Goal: Task Accomplishment & Management: Complete application form

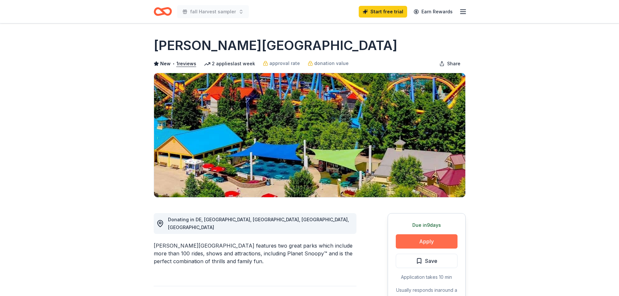
click at [433, 243] on button "Apply" at bounding box center [427, 241] width 62 height 14
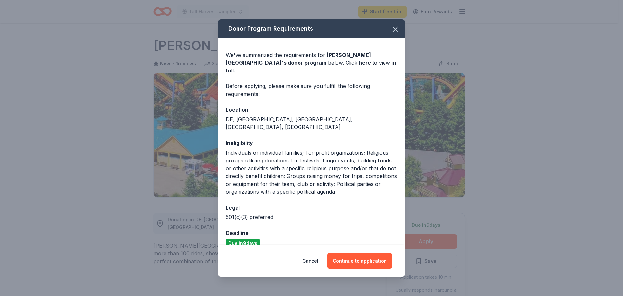
drag, startPoint x: 369, startPoint y: 257, endPoint x: 433, endPoint y: 248, distance: 64.0
click at [369, 257] on button "Continue to application" at bounding box center [360, 261] width 65 height 16
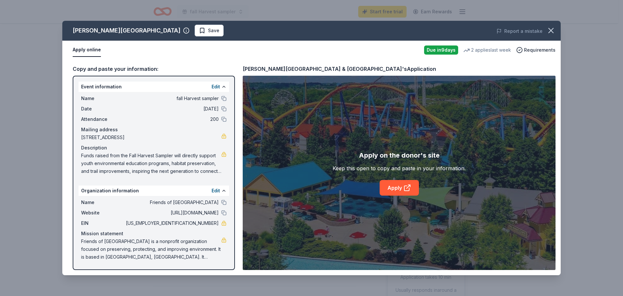
click at [137, 229] on div "Name Friends of Peace Valley Nature Center Website http://peacevalleynaturecent…" at bounding box center [154, 230] width 151 height 68
click at [397, 188] on link "Apply" at bounding box center [399, 188] width 39 height 16
click at [411, 180] on link "Apply" at bounding box center [399, 188] width 39 height 16
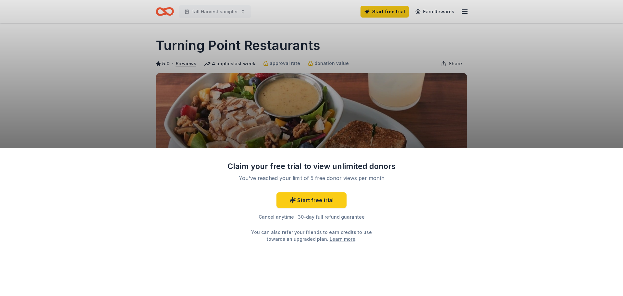
click at [490, 121] on div "Claim your free trial to view unlimited donors You've reached your limit of 5 f…" at bounding box center [311, 148] width 623 height 296
click at [324, 202] on link "Start free trial" at bounding box center [312, 200] width 70 height 16
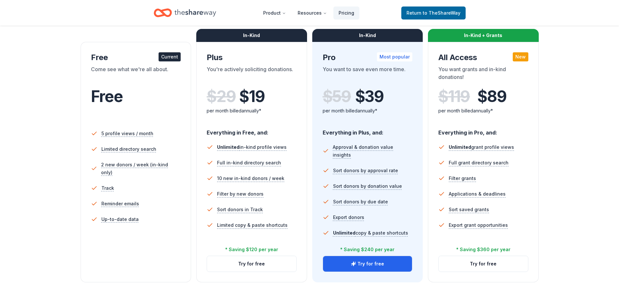
scroll to position [130, 0]
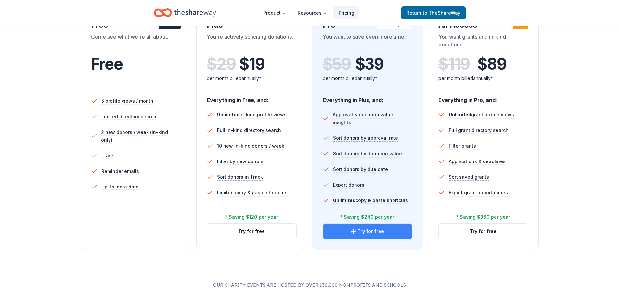
click at [346, 234] on button "Try for free" at bounding box center [367, 231] width 89 height 16
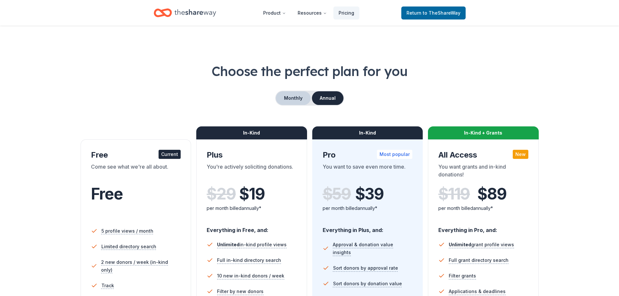
click at [290, 96] on button "Monthly" at bounding box center [293, 98] width 35 height 14
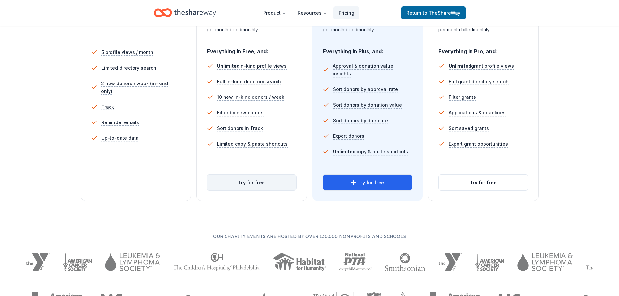
scroll to position [162, 0]
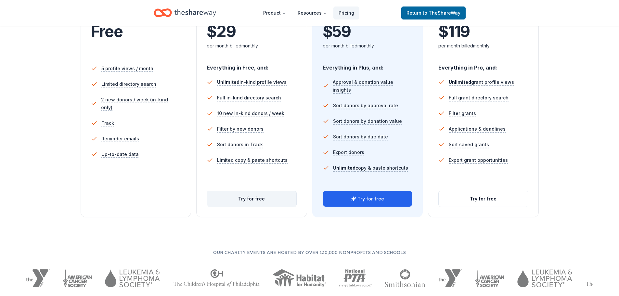
click at [262, 206] on button "Try for free" at bounding box center [251, 199] width 89 height 16
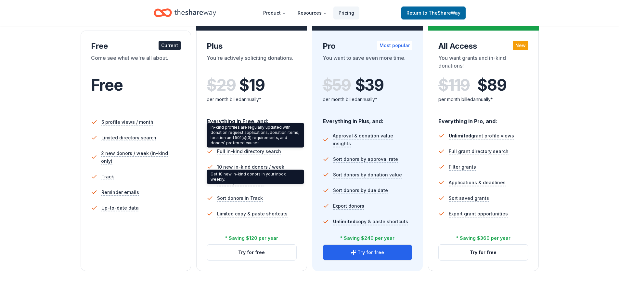
scroll to position [65, 0]
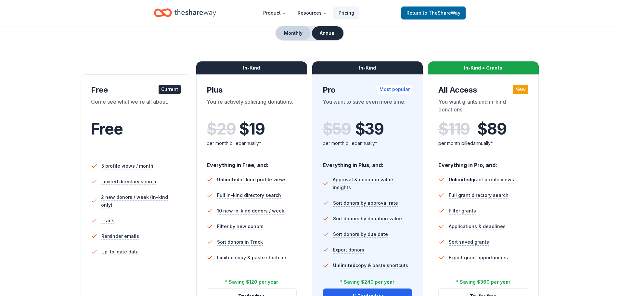
click at [293, 32] on button "Monthly" at bounding box center [293, 33] width 35 height 14
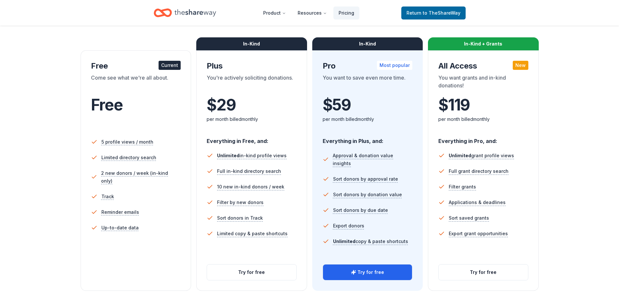
scroll to position [130, 0]
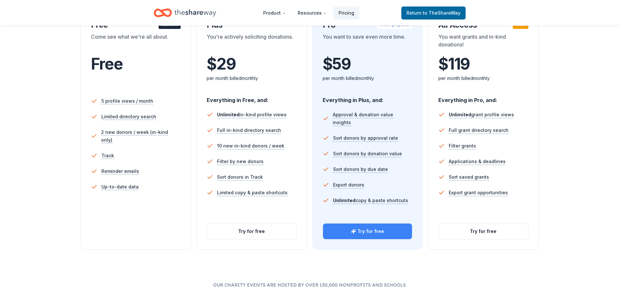
click at [355, 229] on icon "button" at bounding box center [353, 231] width 5 height 5
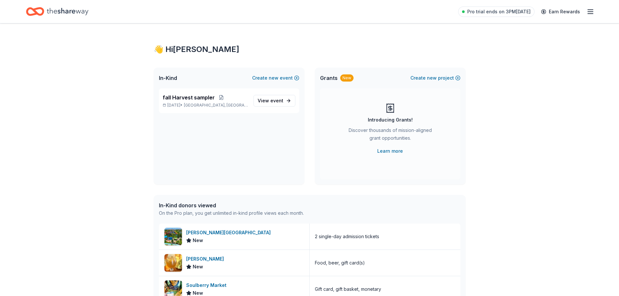
click at [247, 126] on div "fall Harvest sampler Sep 26, 2025 • New Britain, PA View event" at bounding box center [229, 136] width 151 height 96
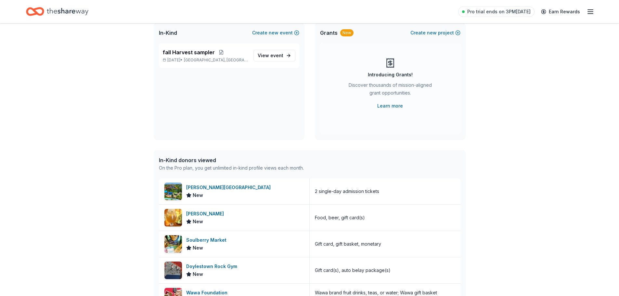
scroll to position [97, 0]
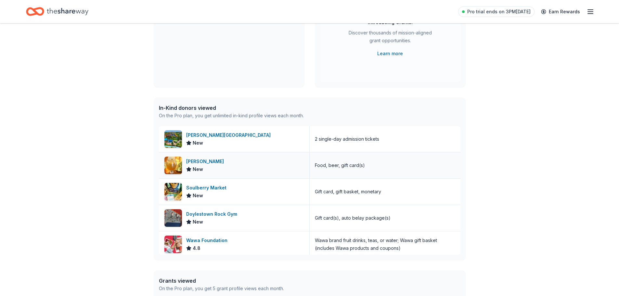
click at [218, 162] on div "Jamison Pourhouse" at bounding box center [206, 161] width 40 height 8
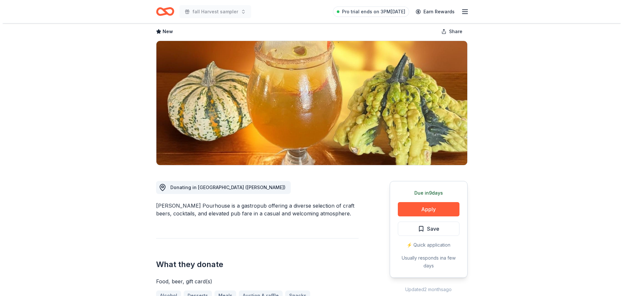
scroll to position [97, 0]
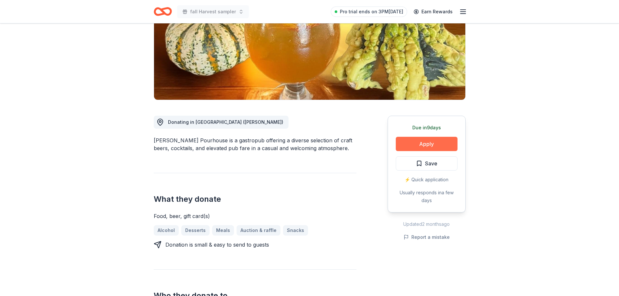
click at [425, 144] on button "Apply" at bounding box center [427, 144] width 62 height 14
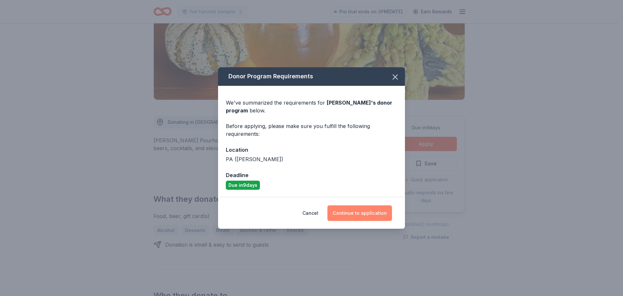
click at [355, 216] on button "Continue to application" at bounding box center [360, 213] width 65 height 16
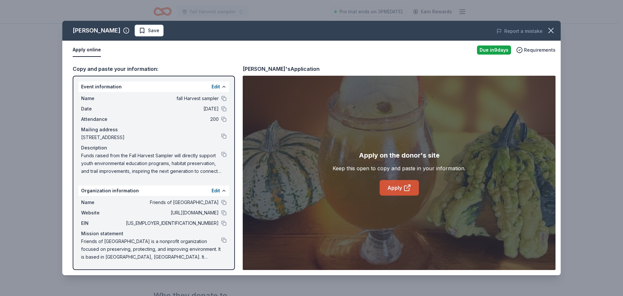
click at [398, 185] on link "Apply" at bounding box center [399, 188] width 39 height 16
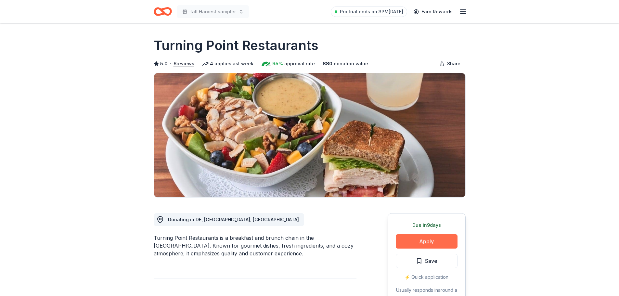
click at [428, 241] on button "Apply" at bounding box center [427, 241] width 62 height 14
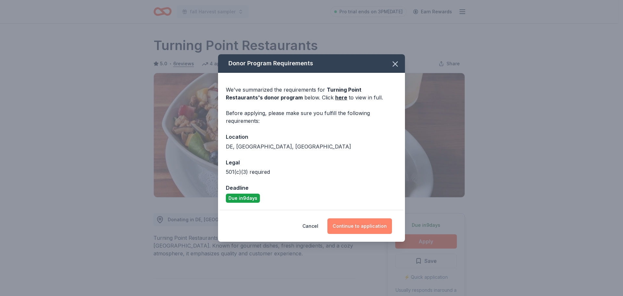
click at [352, 223] on button "Continue to application" at bounding box center [360, 226] width 65 height 16
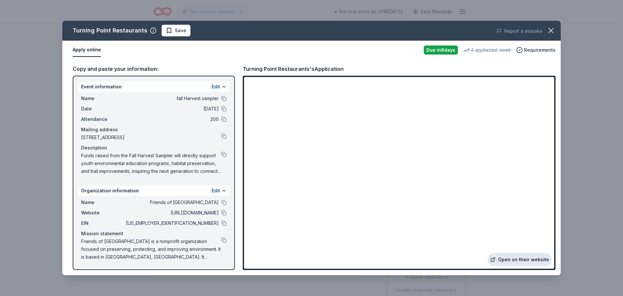
click at [517, 258] on link "Open on their website" at bounding box center [520, 259] width 64 height 13
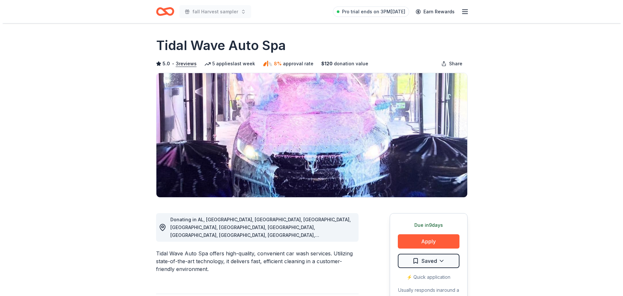
scroll to position [32, 0]
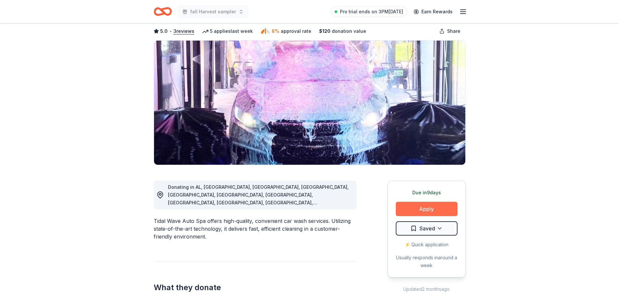
click at [427, 212] on button "Apply" at bounding box center [427, 209] width 62 height 14
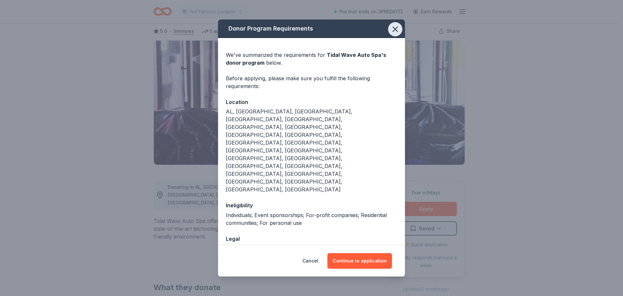
click at [395, 31] on icon "button" at bounding box center [395, 29] width 5 height 5
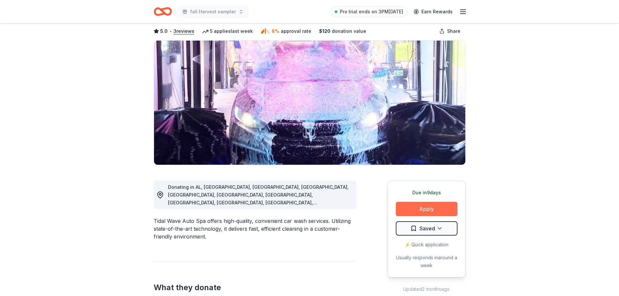
click at [425, 207] on button "Apply" at bounding box center [427, 209] width 62 height 14
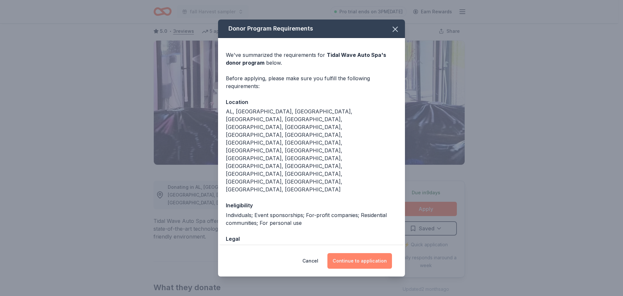
click at [365, 253] on button "Continue to application" at bounding box center [360, 261] width 65 height 16
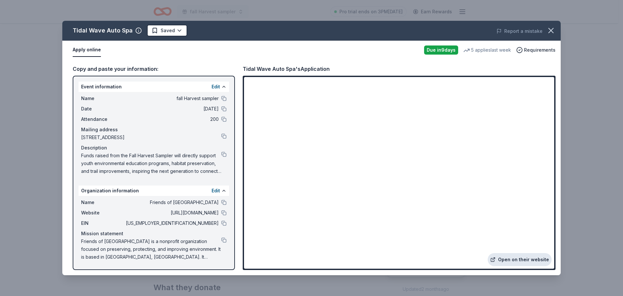
click at [521, 258] on link "Open on their website" at bounding box center [520, 259] width 64 height 13
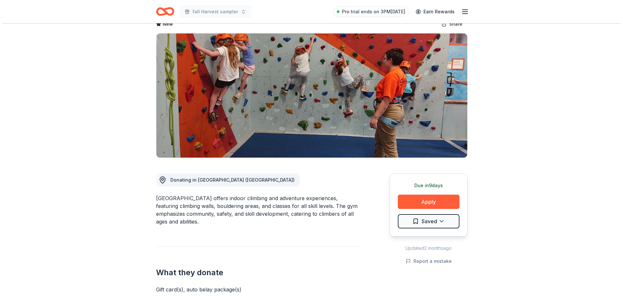
scroll to position [162, 0]
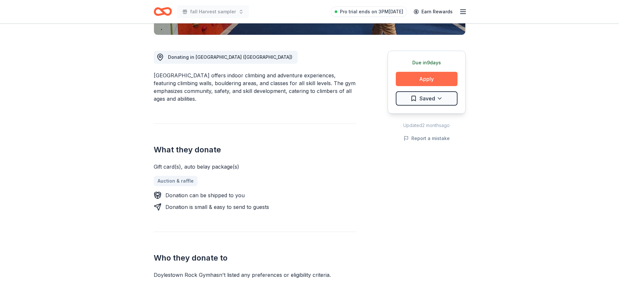
click at [439, 78] on button "Apply" at bounding box center [427, 79] width 62 height 14
